Goal: Task Accomplishment & Management: Use online tool/utility

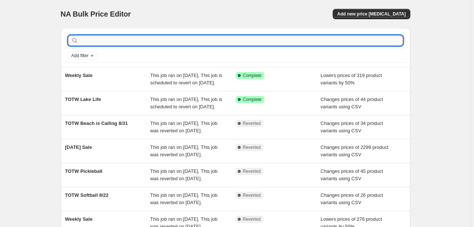
click at [134, 40] on input "text" at bounding box center [241, 40] width 323 height 10
type input "good times"
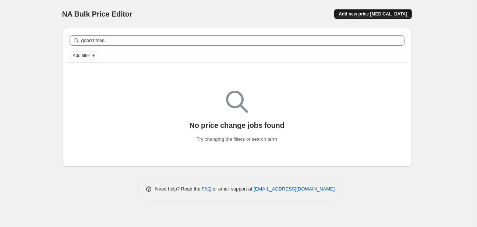
click at [398, 13] on span "Add new price change job" at bounding box center [373, 14] width 68 height 6
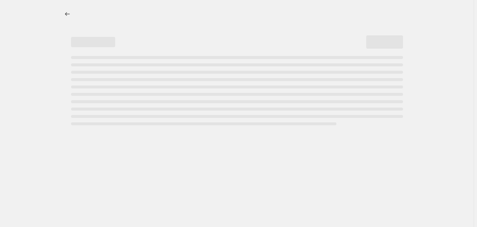
select select "percentage"
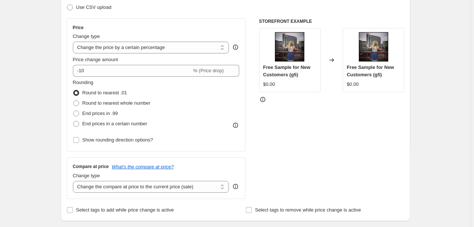
scroll to position [118, 0]
click at [85, 8] on span "Use CSV upload" at bounding box center [93, 7] width 35 height 6
click at [67, 4] on input "Use CSV upload" at bounding box center [67, 4] width 0 height 0
radio input "true"
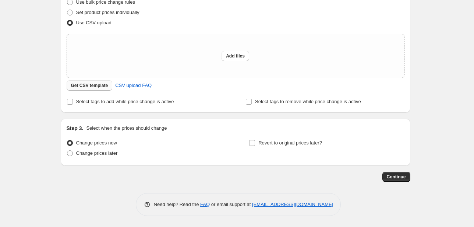
click at [100, 86] on span "Get CSV template" at bounding box center [89, 85] width 37 height 6
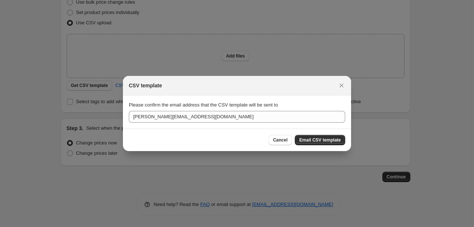
click at [333, 146] on div "Cancel Email CSV template" at bounding box center [237, 140] width 228 height 22
click at [331, 138] on span "Email CSV template" at bounding box center [320, 140] width 42 height 6
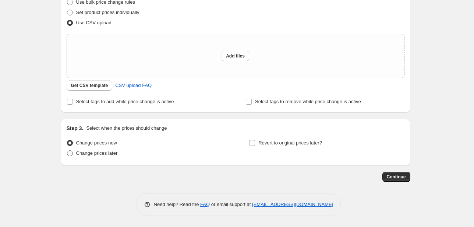
click at [101, 156] on span "Change prices later" at bounding box center [97, 153] width 42 height 7
click at [67, 151] on input "Change prices later" at bounding box center [67, 150] width 0 height 0
radio input "true"
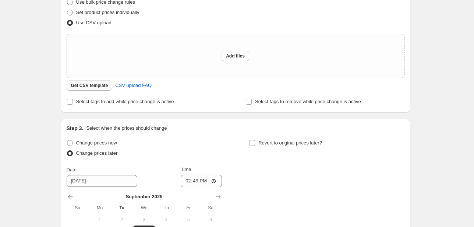
click at [102, 90] on button "Get CSV template" at bounding box center [90, 85] width 46 height 10
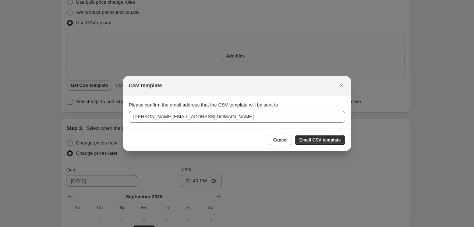
scroll to position [0, 0]
click at [457, 146] on div at bounding box center [237, 113] width 474 height 227
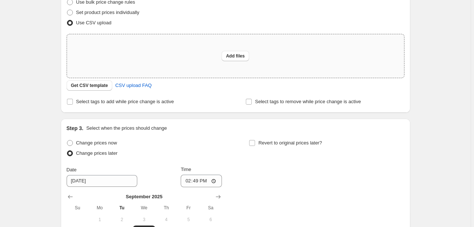
click at [185, 59] on div "Add files" at bounding box center [235, 55] width 337 height 43
type input "C:\fakepath\TOTW.csv"
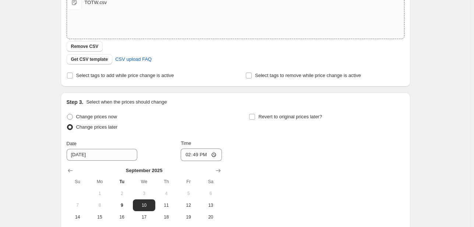
scroll to position [161, 0]
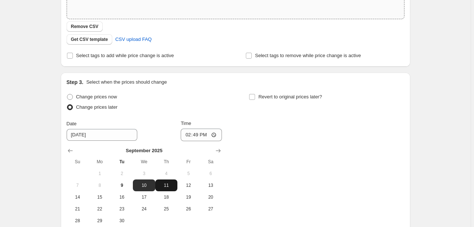
click at [170, 187] on span "11" at bounding box center [166, 185] width 16 height 6
type input "9/11/2025"
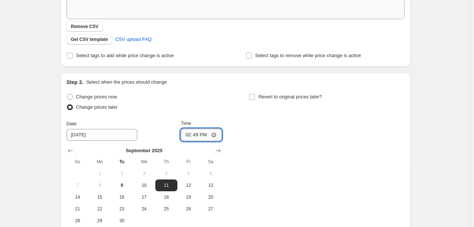
click at [187, 136] on input "14:49" at bounding box center [201, 135] width 41 height 13
type input "16:30"
click at [267, 100] on span "Revert to original prices later?" at bounding box center [290, 96] width 64 height 7
click at [255, 100] on input "Revert to original prices later?" at bounding box center [252, 97] width 6 height 6
checkbox input "true"
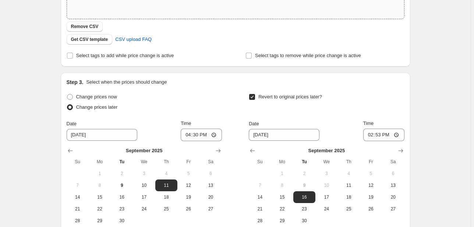
scroll to position [240, 0]
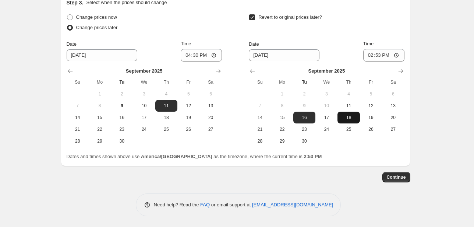
click at [356, 118] on span "18" at bounding box center [349, 118] width 16 height 6
type input "9/18/2025"
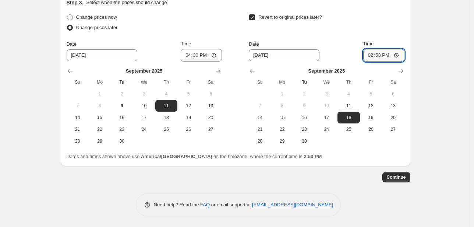
click at [367, 53] on input "14:53" at bounding box center [383, 55] width 41 height 13
type input "16:20"
click at [392, 179] on span "Continue" at bounding box center [396, 177] width 19 height 6
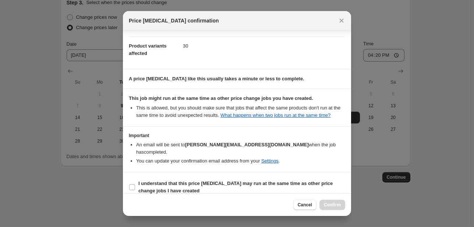
scroll to position [35, 0]
click at [201, 180] on b "I understand that this price change job may run at the same time as other price…" at bounding box center [235, 186] width 194 height 13
click at [135, 184] on input "I understand that this price change job may run at the same time as other price…" at bounding box center [132, 187] width 6 height 6
checkbox input "true"
click at [333, 201] on button "Confirm" at bounding box center [333, 205] width 26 height 10
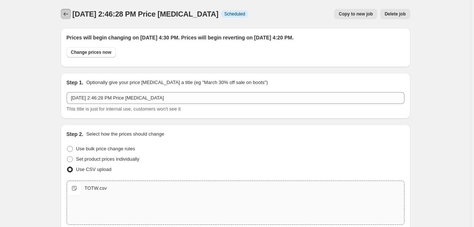
click at [68, 13] on icon "Price change jobs" at bounding box center [65, 13] width 7 height 7
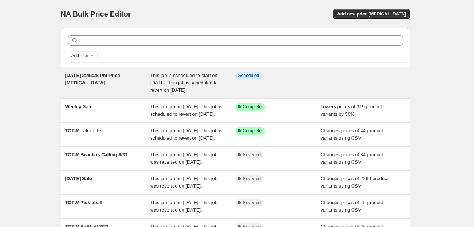
click at [163, 81] on span "This job is scheduled to start on September 11, 2025. This job is scheduled to …" at bounding box center [184, 83] width 68 height 20
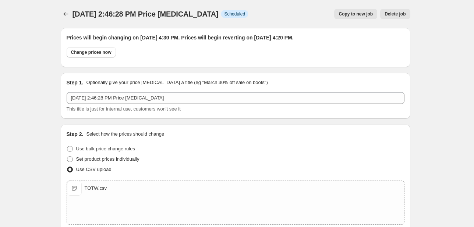
click at [74, 11] on span "Sep 9, 2025, 2:46:28 PM Price change job" at bounding box center [146, 14] width 146 height 8
click at [66, 17] on icon "Price change jobs" at bounding box center [65, 13] width 7 height 7
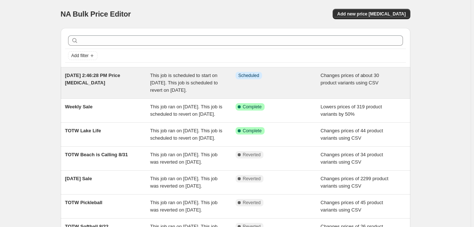
click at [150, 85] on div "Sep 9, 2025, 2:46:28 PM Price change job" at bounding box center [107, 83] width 85 height 22
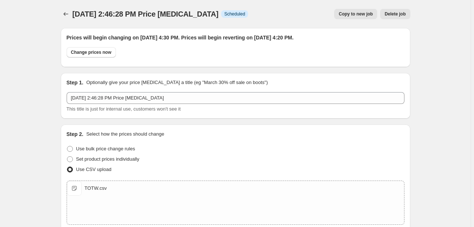
click at [103, 106] on span "This title is just for internal use, customers won't see it" at bounding box center [124, 109] width 114 height 6
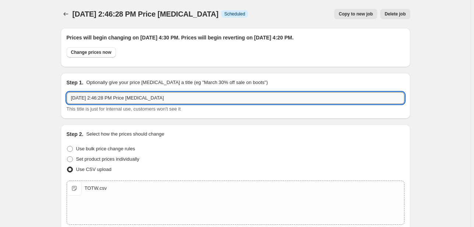
click at [106, 99] on input "Sep 9, 2025, 2:46:28 PM Price change job" at bounding box center [236, 98] width 338 height 12
type input "TOTW Good Times"
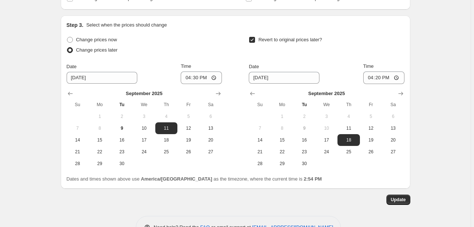
scroll to position [285, 0]
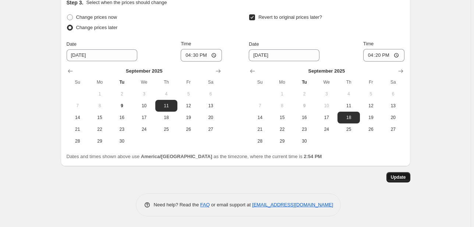
click at [398, 175] on span "Update" at bounding box center [398, 177] width 15 height 6
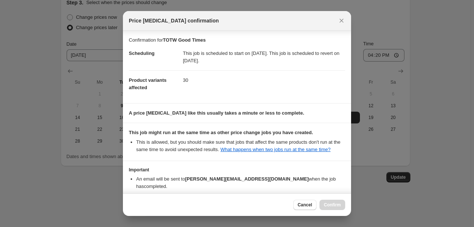
scroll to position [35, 0]
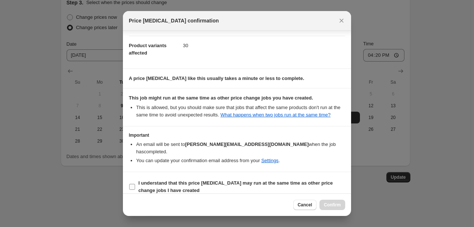
click at [307, 182] on span "I understand that this price change job may run at the same time as other price…" at bounding box center [241, 186] width 207 height 15
click at [135, 184] on input "I understand that this price change job may run at the same time as other price…" at bounding box center [132, 187] width 6 height 6
checkbox input "true"
click at [320, 203] on div "Cancel Confirm" at bounding box center [319, 205] width 52 height 10
click at [331, 206] on span "Confirm" at bounding box center [332, 205] width 17 height 6
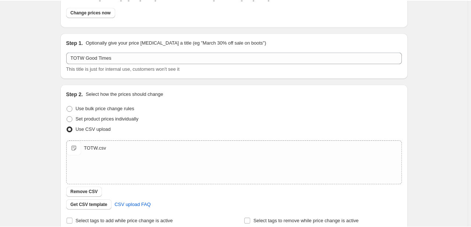
scroll to position [0, 0]
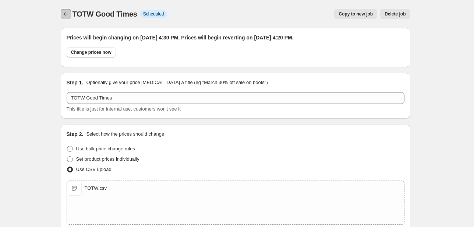
click at [67, 11] on icon "Price change jobs" at bounding box center [65, 13] width 7 height 7
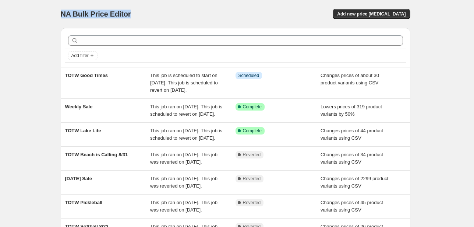
drag, startPoint x: 147, startPoint y: 16, endPoint x: 35, endPoint y: 17, distance: 111.9
click at [35, 17] on div "NA Bulk Price Editor. This page is ready NA Bulk Price Editor Add new price cha…" at bounding box center [235, 193] width 471 height 387
click at [70, 8] on div "NA Bulk Price Editor. This page is ready NA Bulk Price Editor Add new price cha…" at bounding box center [236, 14] width 350 height 28
click at [155, 7] on div "NA Bulk Price Editor. This page is ready NA Bulk Price Editor Add new price cha…" at bounding box center [236, 14] width 350 height 28
